Goal: Information Seeking & Learning: Learn about a topic

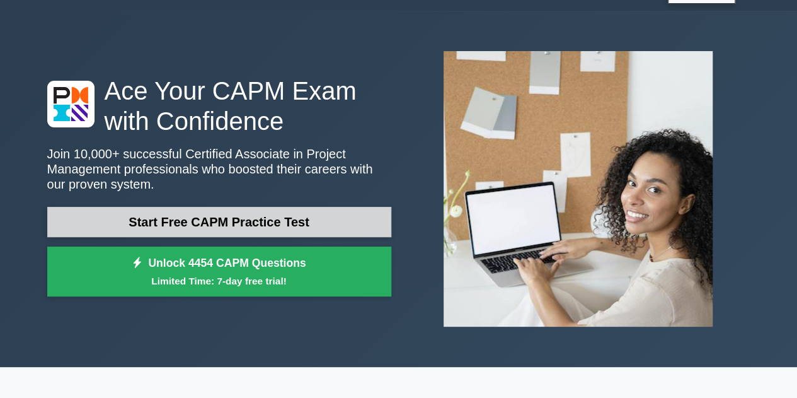
scroll to position [27, 0]
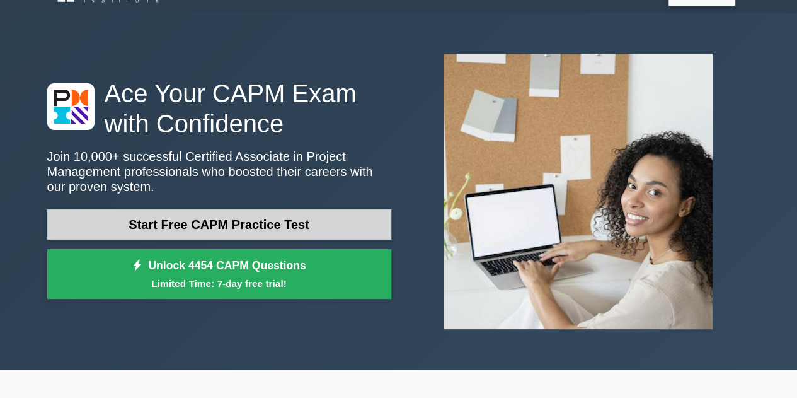
click at [294, 221] on link "Start Free CAPM Practice Test" at bounding box center [219, 224] width 344 height 30
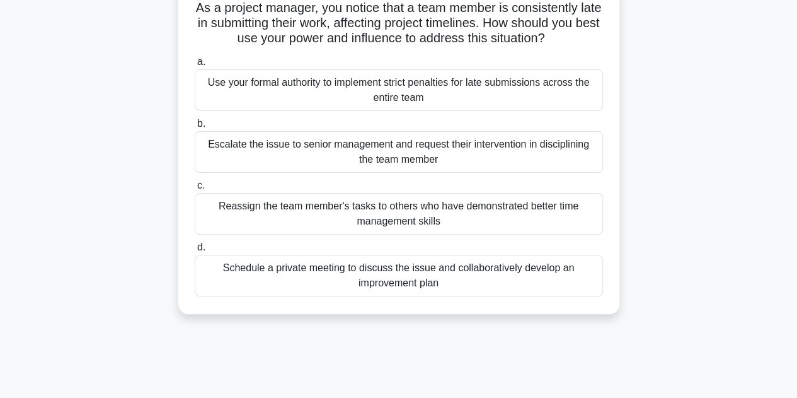
scroll to position [92, 0]
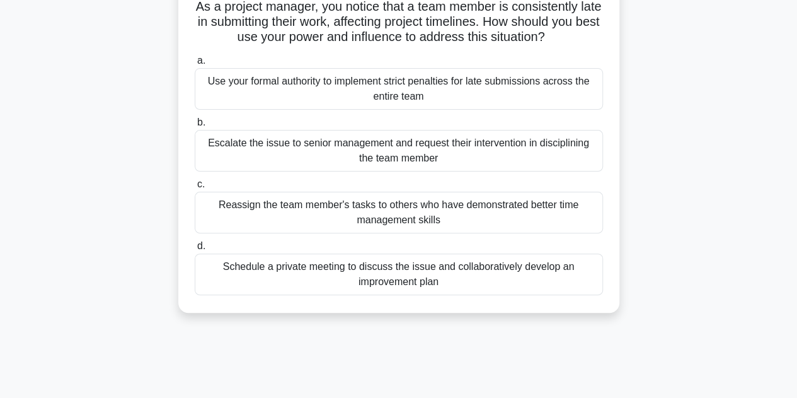
click at [404, 271] on div "Schedule a private meeting to discuss the issue and collaboratively develop an …" at bounding box center [399, 274] width 408 height 42
click at [195, 250] on input "d. Schedule a private meeting to discuss the issue and collaboratively develop …" at bounding box center [195, 246] width 0 height 8
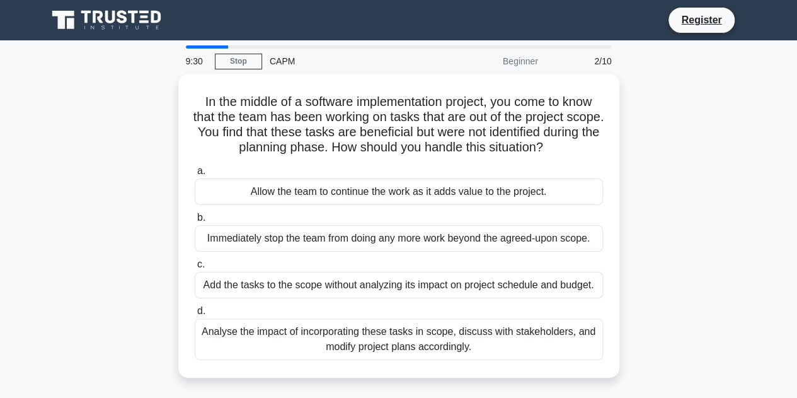
scroll to position [0, 0]
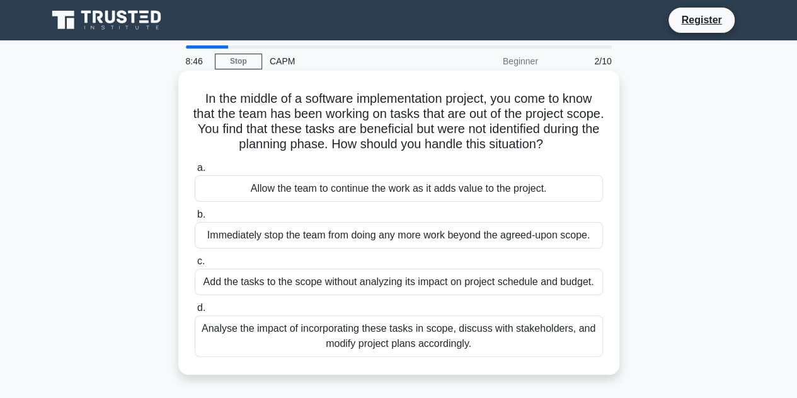
click at [498, 329] on div "Analyse the impact of incorporating these tasks in scope, discuss with stakehol…" at bounding box center [399, 336] width 408 height 42
click at [195, 312] on input "d. Analyse the impact of incorporating these tasks in scope, discuss with stake…" at bounding box center [195, 308] width 0 height 8
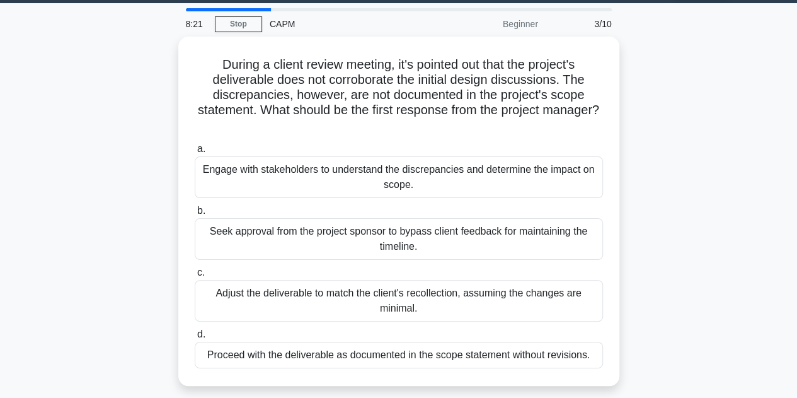
scroll to position [40, 0]
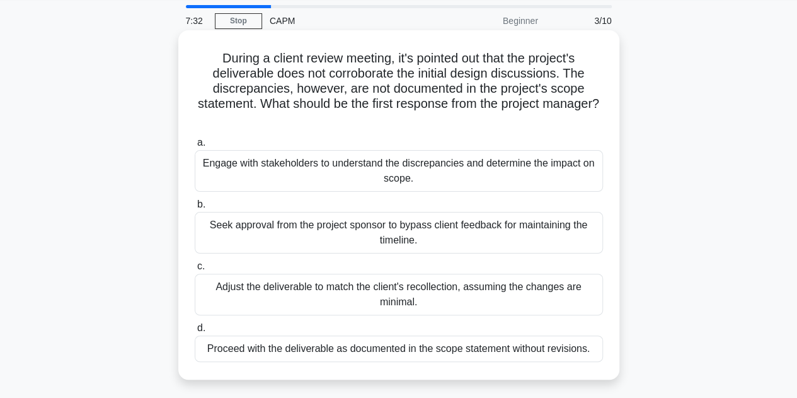
click at [433, 166] on div "Engage with stakeholders to understand the discrepancies and determine the impa…" at bounding box center [399, 171] width 408 height 42
click at [195, 147] on input "a. Engage with stakeholders to understand the discrepancies and determine the i…" at bounding box center [195, 143] width 0 height 8
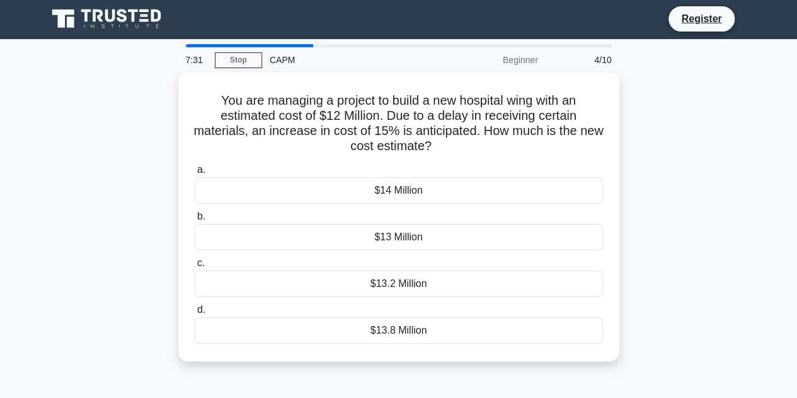
scroll to position [0, 0]
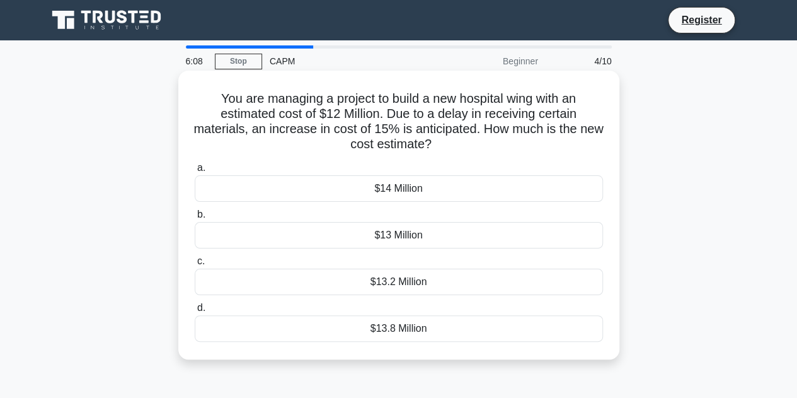
click at [412, 330] on div "$13.8 Million" at bounding box center [399, 328] width 408 height 26
click at [195, 312] on input "d. $13.8 Million" at bounding box center [195, 308] width 0 height 8
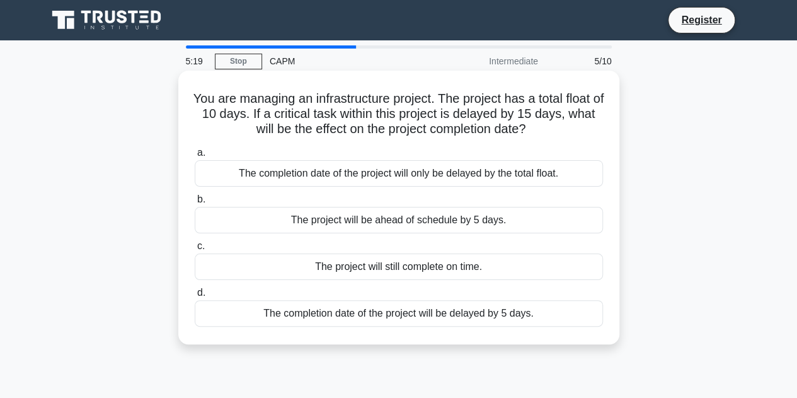
click at [444, 309] on div "The completion date of the project will be delayed by 5 days." at bounding box center [399, 313] width 408 height 26
click at [195, 297] on input "d. The completion date of the project will be delayed by 5 days." at bounding box center [195, 293] width 0 height 8
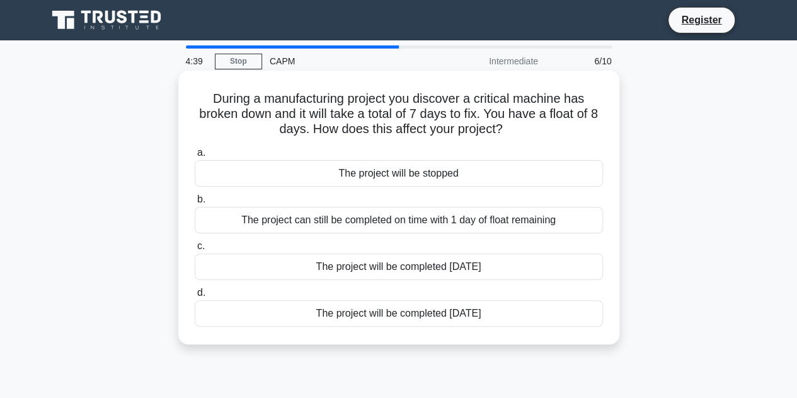
click at [451, 216] on div "The project can still be completed on time with 1 day of float remaining" at bounding box center [399, 220] width 408 height 26
click at [195, 203] on input "b. The project can still be completed on time with 1 day of float remaining" at bounding box center [195, 199] width 0 height 8
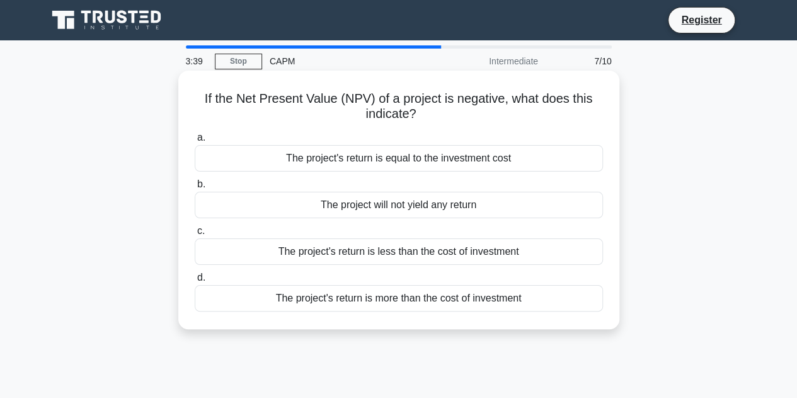
click at [458, 250] on div "The project's return is less than the cost of investment" at bounding box center [399, 251] width 408 height 26
click at [195, 235] on input "c. The project's return is less than the cost of investment" at bounding box center [195, 231] width 0 height 8
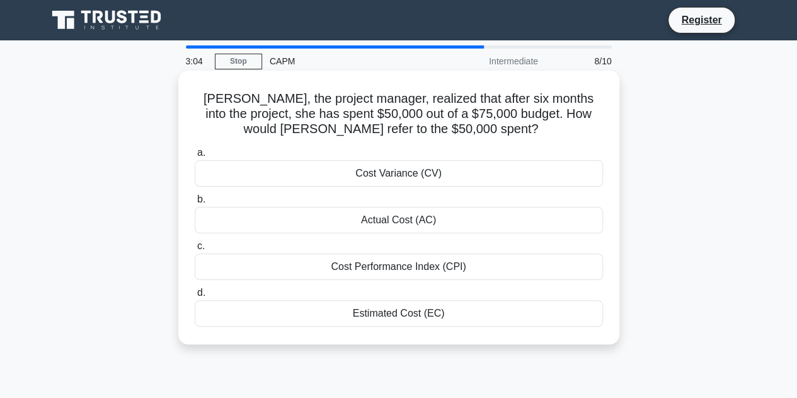
click at [423, 218] on div "Actual Cost (AC)" at bounding box center [399, 220] width 408 height 26
click at [195, 203] on input "b. Actual Cost (AC)" at bounding box center [195, 199] width 0 height 8
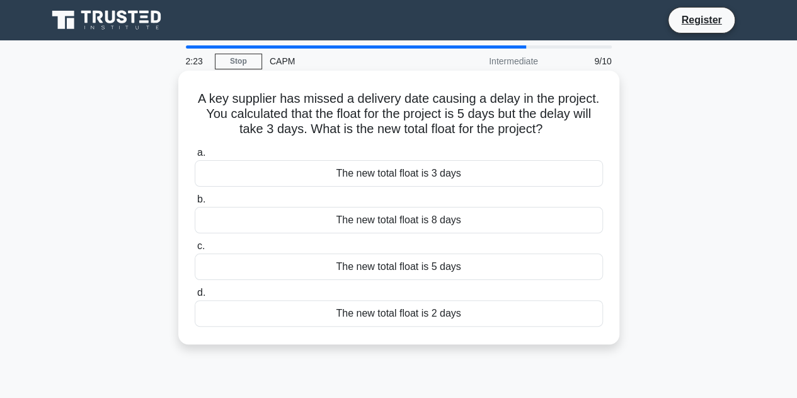
click at [423, 313] on div "The new total float is 2 days" at bounding box center [399, 313] width 408 height 26
click at [195, 297] on input "d. The new total float is 2 days" at bounding box center [195, 293] width 0 height 8
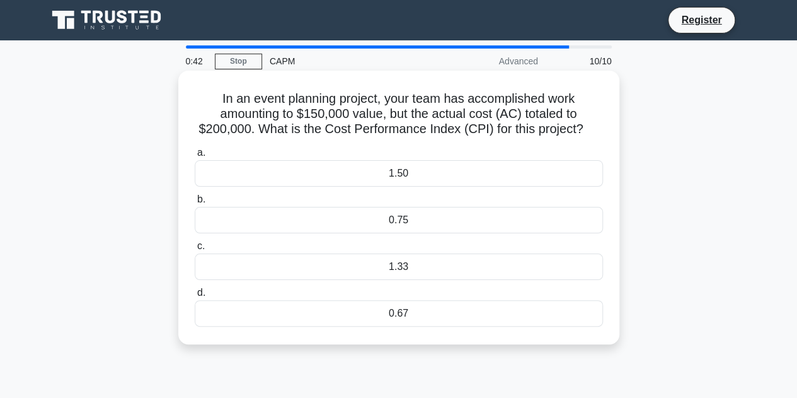
click at [416, 216] on div "0.75" at bounding box center [399, 220] width 408 height 26
click at [195, 203] on input "b. 0.75" at bounding box center [195, 199] width 0 height 8
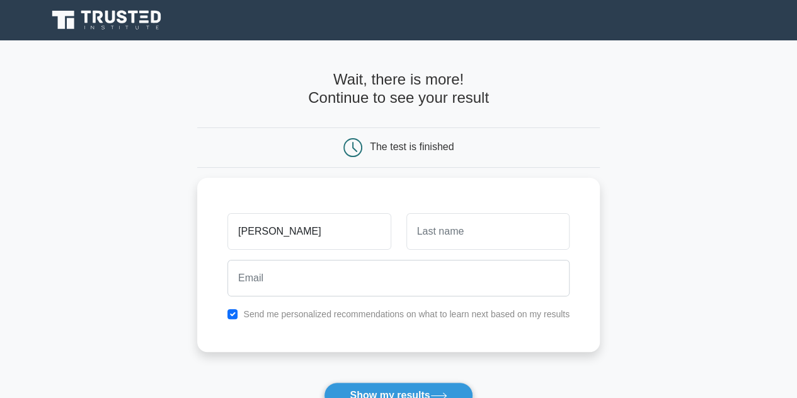
type input "Takahashi"
type input "Tomoko"
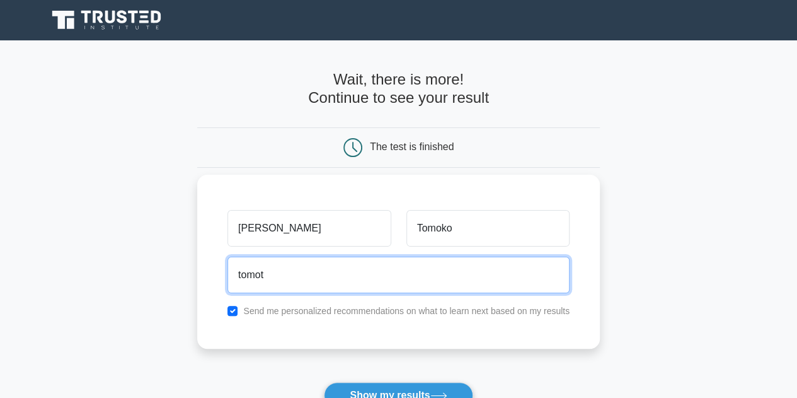
type input "tomot15@hotmail.com"
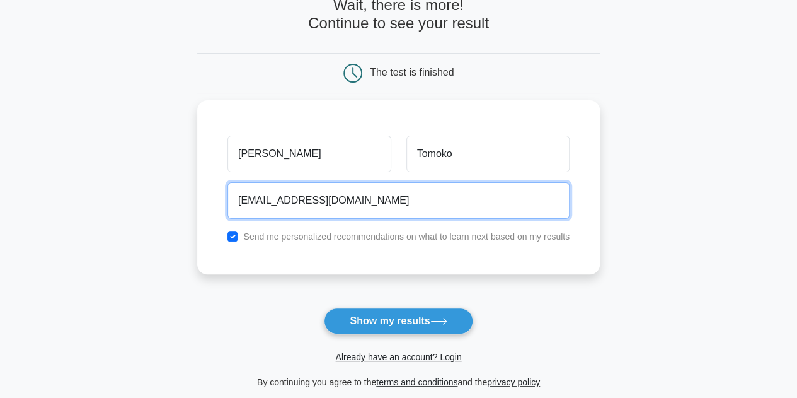
scroll to position [76, 0]
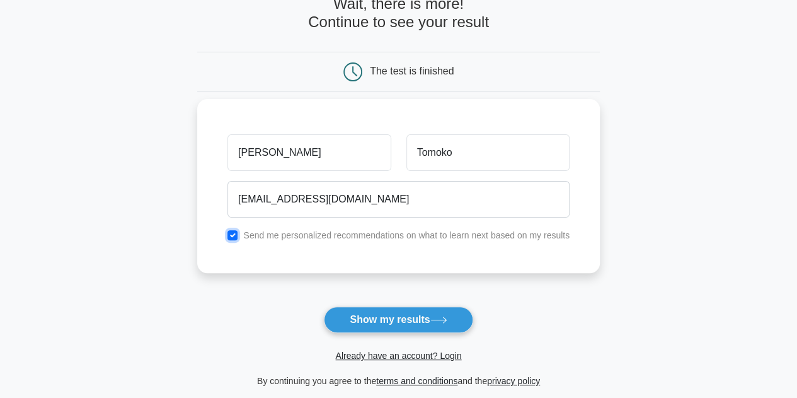
click at [232, 232] on input "checkbox" at bounding box center [232, 235] width 10 height 10
checkbox input "false"
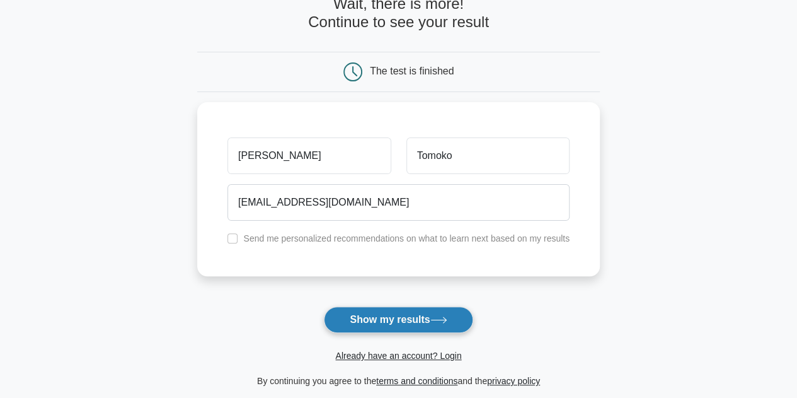
click at [379, 319] on button "Show my results" at bounding box center [398, 319] width 149 height 26
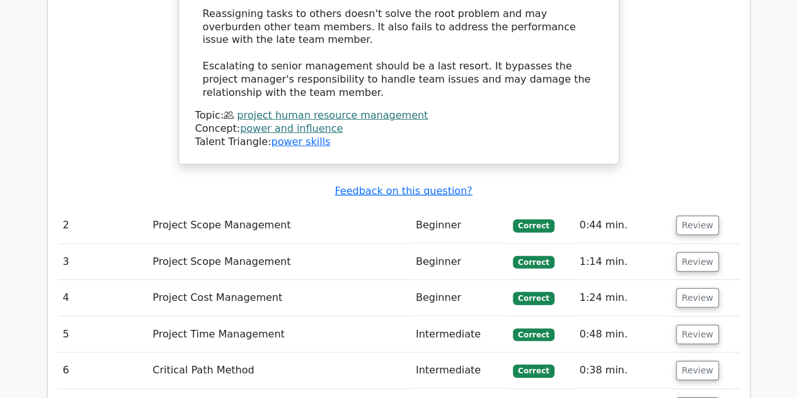
scroll to position [1738, 0]
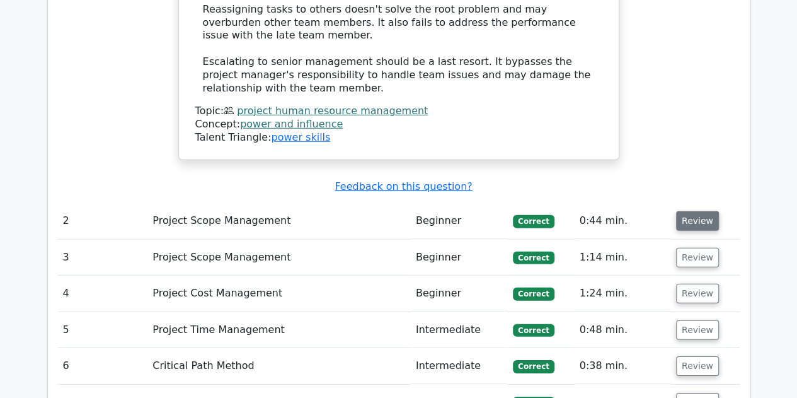
click at [693, 211] on button "Review" at bounding box center [697, 221] width 43 height 20
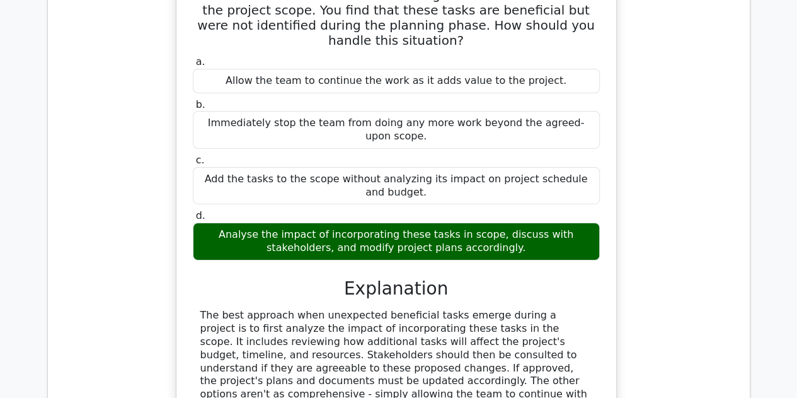
scroll to position [2024, 0]
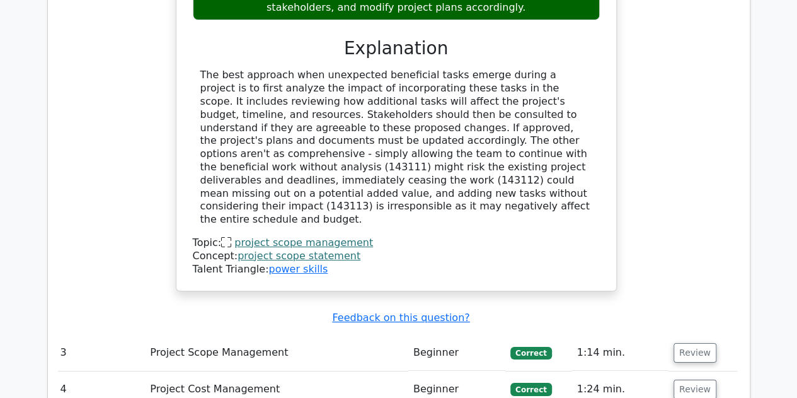
scroll to position [2270, 0]
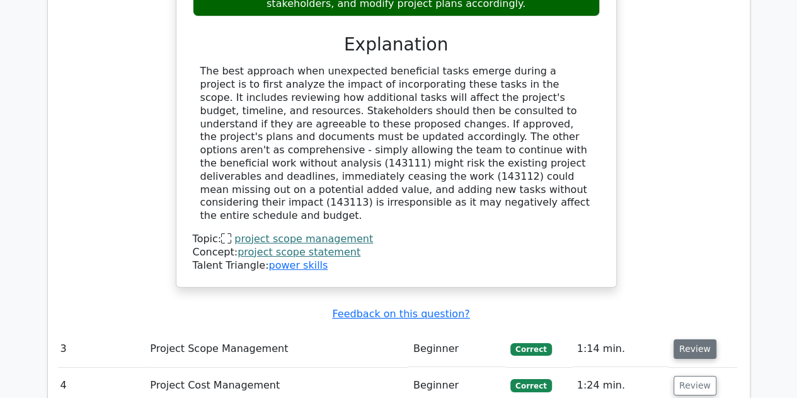
click at [687, 339] on button "Review" at bounding box center [694, 349] width 43 height 20
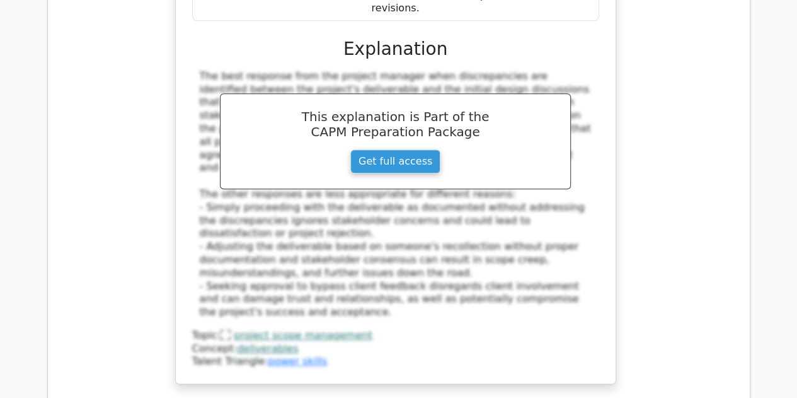
scroll to position [2948, 0]
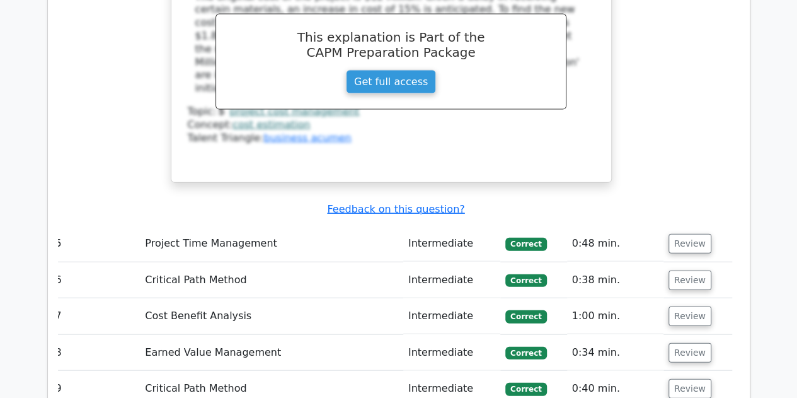
scroll to position [3718, 0]
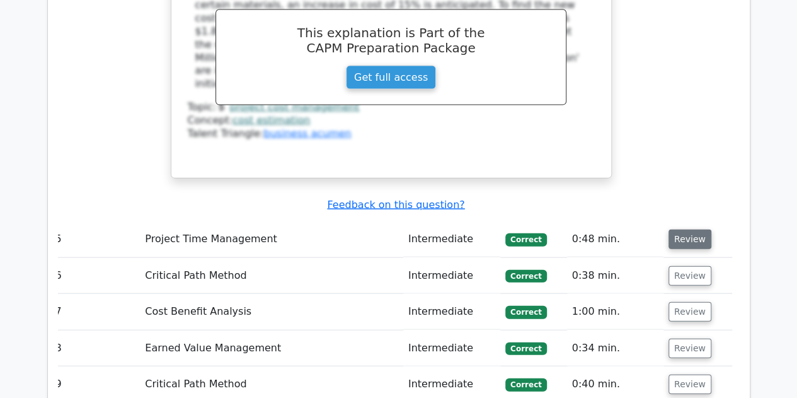
click at [696, 229] on button "Review" at bounding box center [689, 239] width 43 height 20
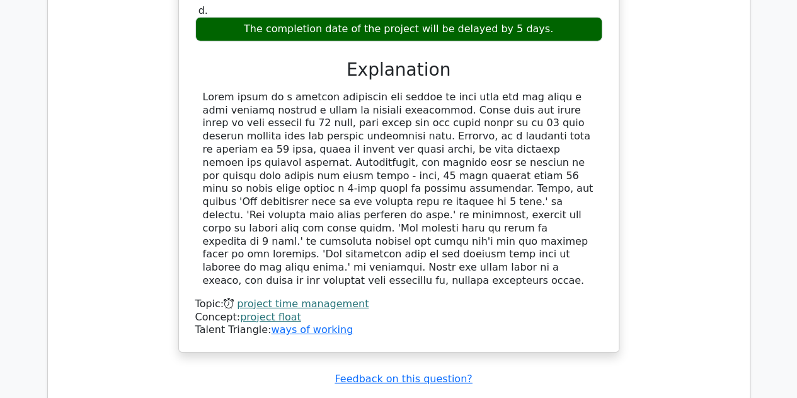
scroll to position [4190, 0]
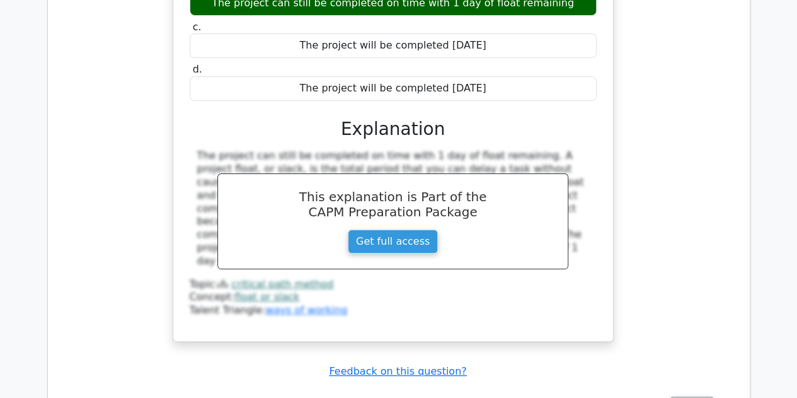
scroll to position [4756, 0]
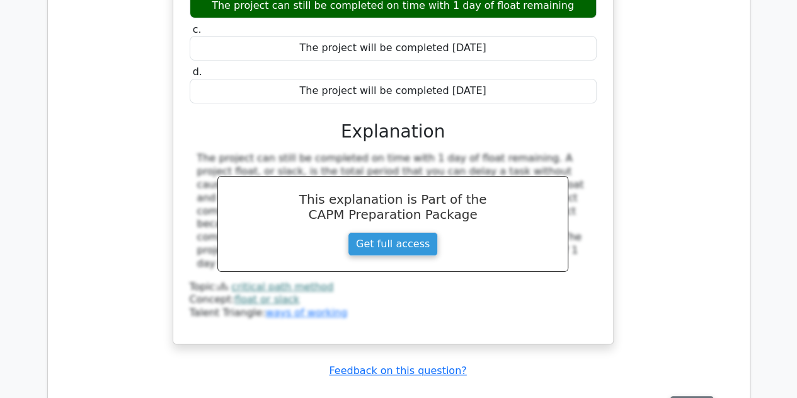
click at [683, 396] on button "Review" at bounding box center [691, 406] width 43 height 20
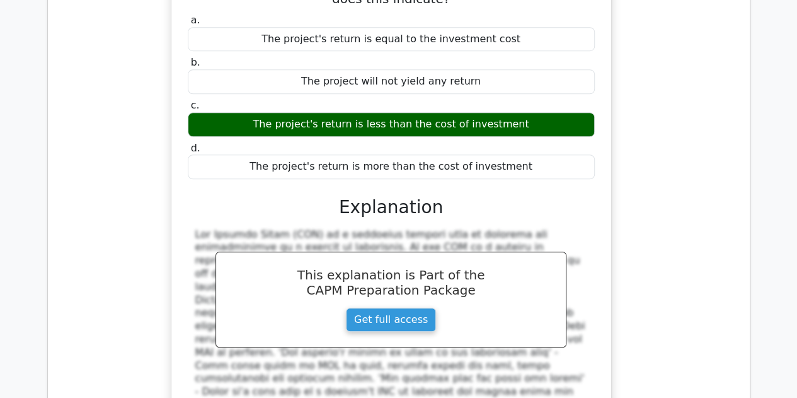
scroll to position [0, 7]
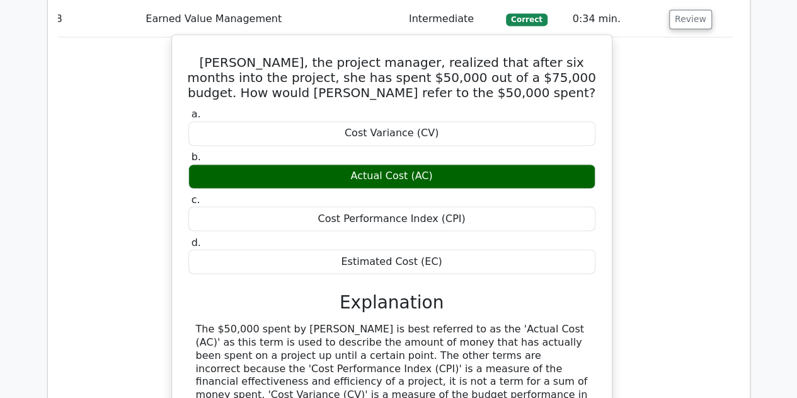
scroll to position [5757, 0]
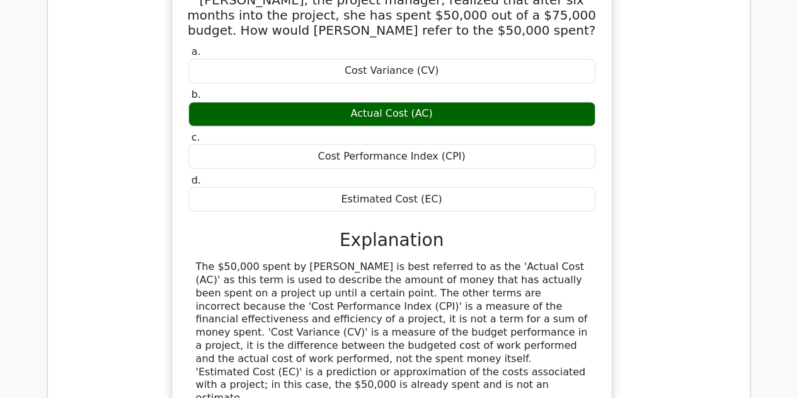
scroll to position [5819, 0]
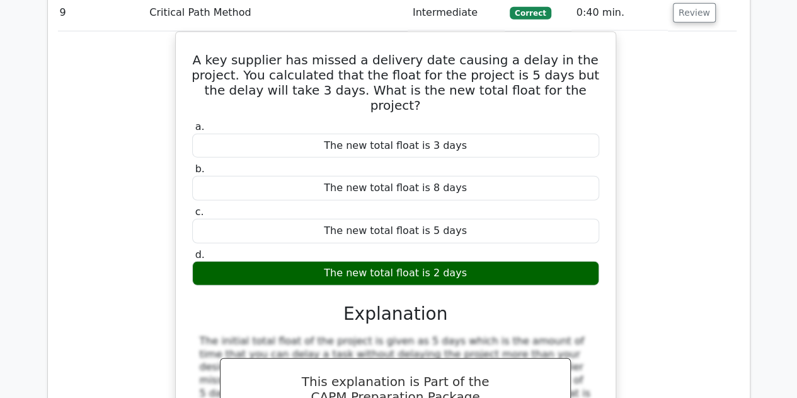
scroll to position [6341, 0]
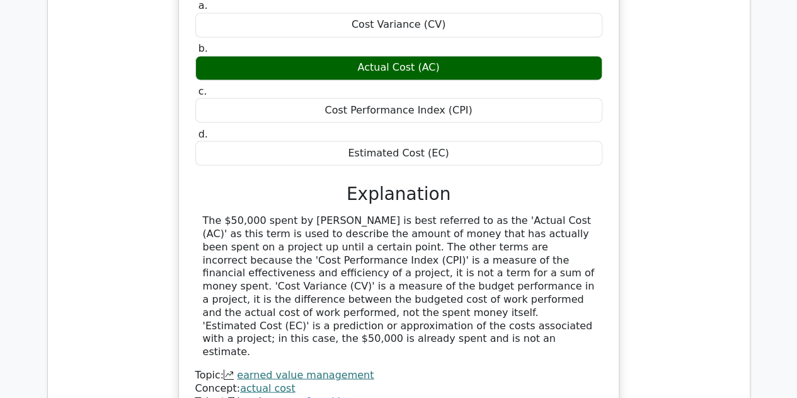
scroll to position [5835, 0]
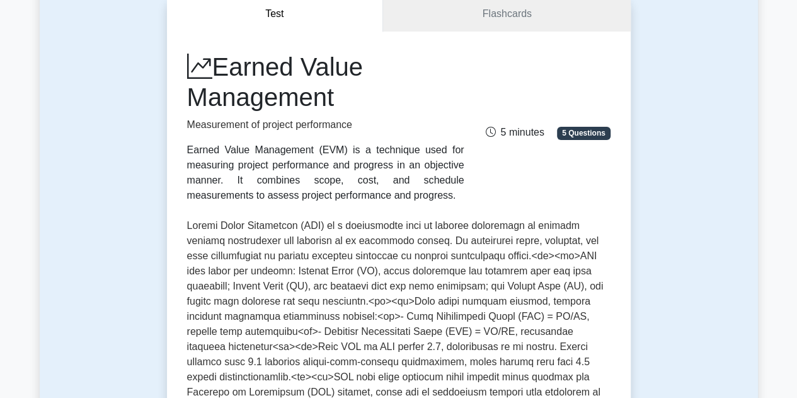
scroll to position [113, 0]
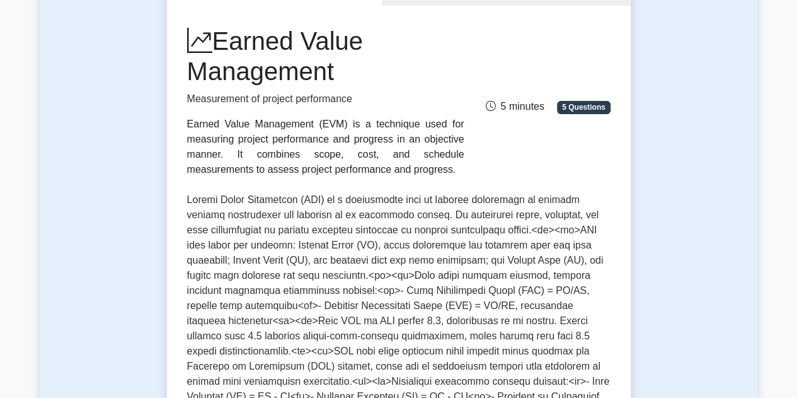
scroll to position [156, 0]
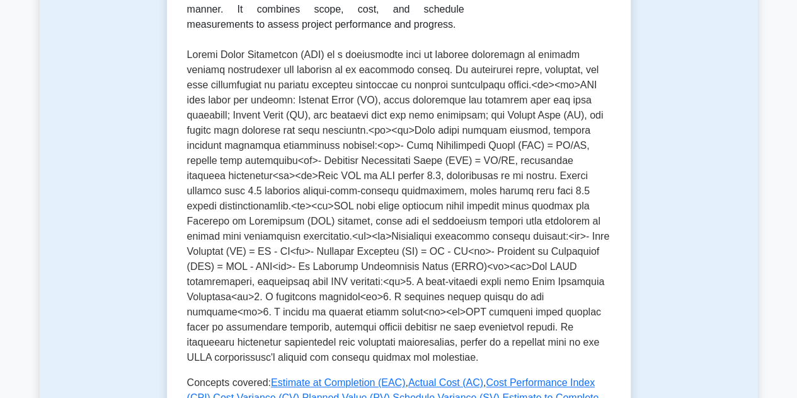
scroll to position [299, 0]
